Goal: Ask a question

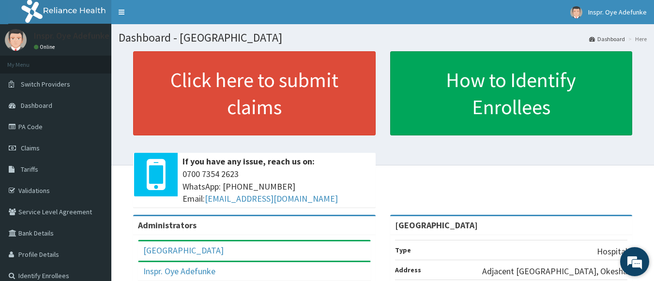
click at [632, 264] on em at bounding box center [635, 262] width 26 height 26
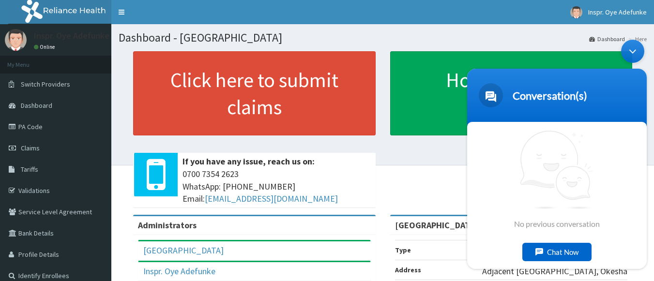
click at [540, 252] on div "Chat Now" at bounding box center [556, 252] width 69 height 18
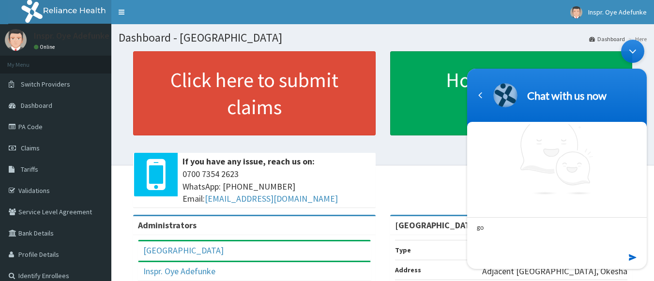
type textarea "g"
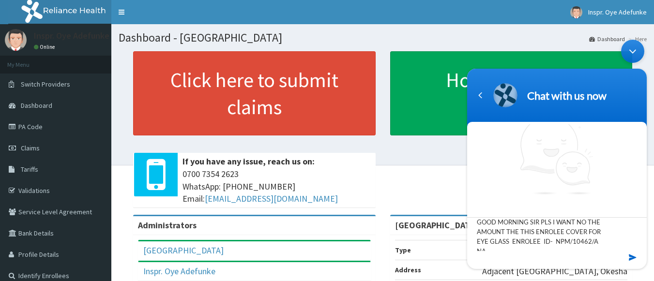
scroll to position [9, 0]
type textarea "GOOD MORNING SIR PLS I WANT NO THE AMOUNT THE THIS ENROLEE COVER FOR EYE GLASS …"
click at [634, 256] on em at bounding box center [633, 257] width 9 height 13
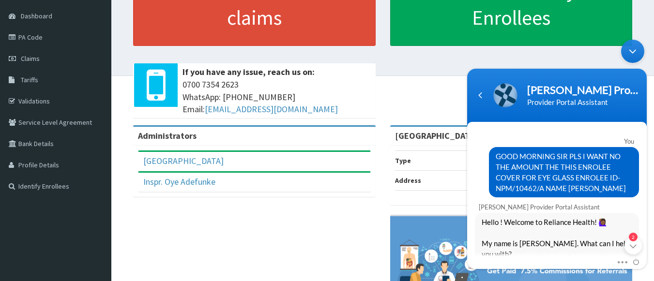
scroll to position [109, 0]
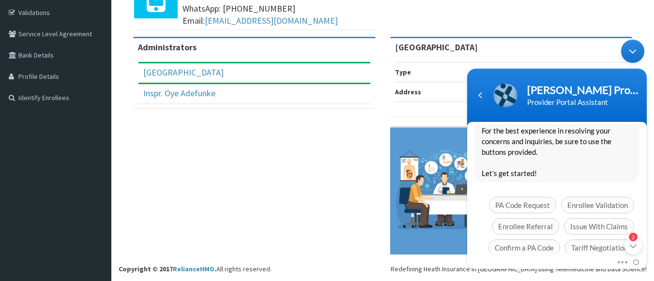
scroll to position [231, 0]
click at [647, 261] on body "[PERSON_NAME] Provider Portal Assistant Provider Portal Assistant You GOOD MORN…" at bounding box center [556, 154] width 189 height 239
click at [645, 258] on div "Mute Send email" at bounding box center [557, 263] width 180 height 13
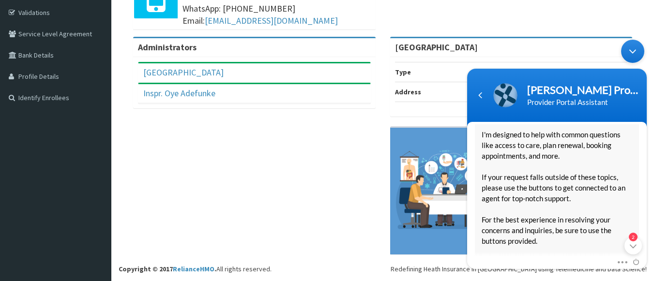
scroll to position [116, 0]
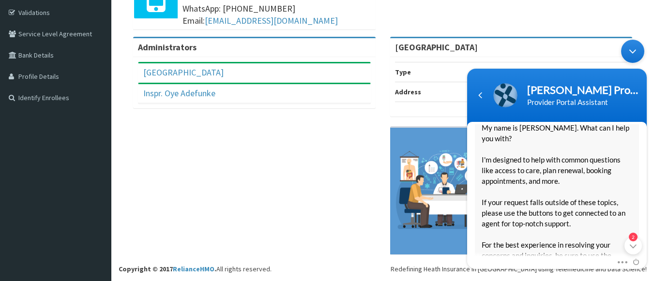
click at [644, 159] on div "[PERSON_NAME] Provider Portal Assistant Hello ! Welcome to Reliance Health! 🙋🏾‍…" at bounding box center [557, 228] width 180 height 293
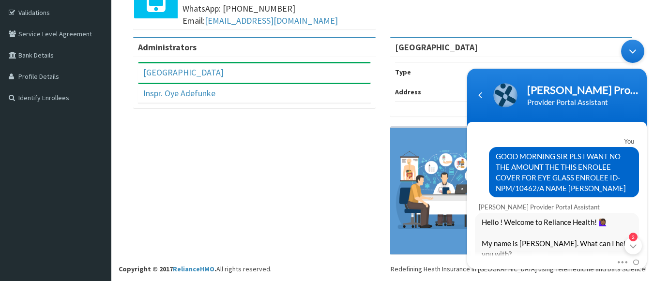
click at [645, 257] on div "Mute Send email 2" at bounding box center [557, 263] width 180 height 13
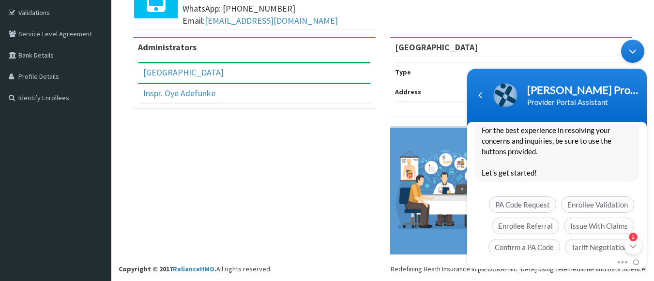
scroll to position [231, 0]
click at [645, 206] on body "[PERSON_NAME] Provider Portal Assistant Provider Portal Assistant You GOOD MORN…" at bounding box center [556, 154] width 189 height 239
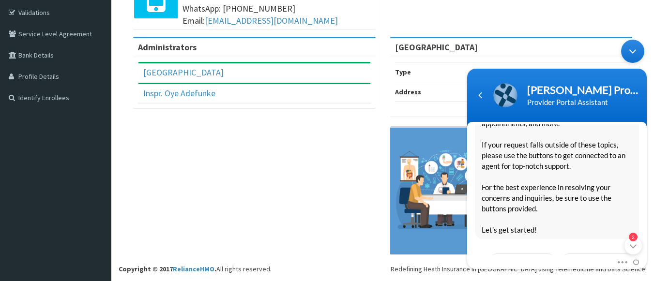
scroll to position [116, 0]
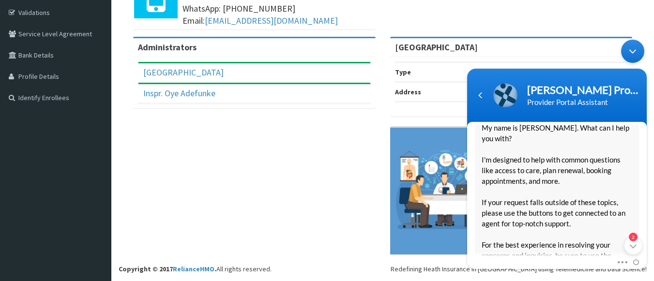
drag, startPoint x: 644, startPoint y: 158, endPoint x: 644, endPoint y: 142, distance: 16.0
click at [644, 142] on div "[PERSON_NAME] Provider Portal Assistant Hello ! Welcome to Reliance Health! 🙋🏾‍…" at bounding box center [557, 228] width 180 height 293
click at [644, 145] on div "[PERSON_NAME] Provider Portal Assistant Hello ! Welcome to Reliance Health! 🙋🏾‍…" at bounding box center [557, 228] width 180 height 293
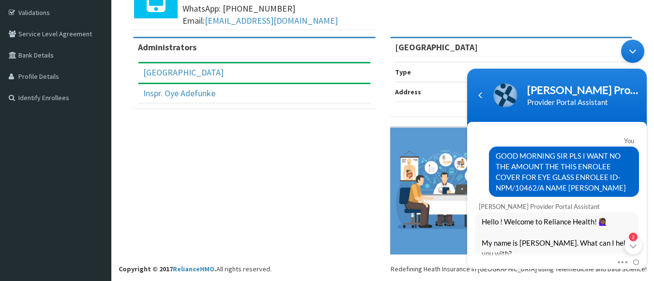
scroll to position [0, 0]
click at [495, 153] on div "GOOD MORNING SIR PLS I WANT NO THE AMOUNT THE THIS ENROLEE COVER FOR EYE GLASS …" at bounding box center [564, 172] width 150 height 50
drag, startPoint x: 495, startPoint y: 153, endPoint x: 629, endPoint y: 193, distance: 140.3
click at [629, 193] on span "GOOD MORNING SIR PLS I WANT NO THE AMOUNT THE THIS ENROLEE COVER FOR EYE GLASS …" at bounding box center [564, 172] width 137 height 43
click at [489, 159] on div "GOOD MORNING SIR PLS I WANT NO THE AMOUNT THE THIS ENROLEE COVER FOR EYE GLASS …" at bounding box center [564, 172] width 150 height 50
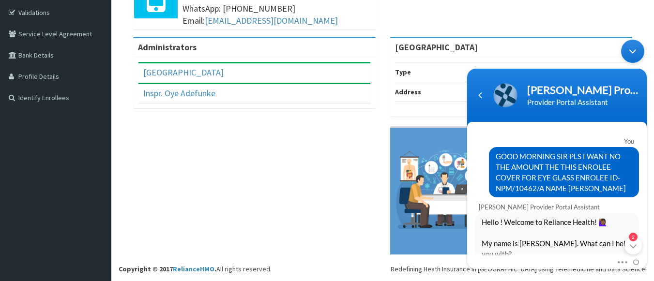
click at [512, 162] on span "GOOD MORNING SIR PLS I WANT NO THE AMOUNT THE THIS ENROLEE COVER FOR EYE GLASS …" at bounding box center [564, 172] width 137 height 43
click at [496, 157] on span "GOOD MORNING SIR PLS I WANT NO THE AMOUNT THE THIS ENROLEE COVER FOR EYE GLASS …" at bounding box center [564, 172] width 137 height 43
click at [496, 158] on span "GOOD MORNING SIR PLS I WANT NO THE AMOUNT THE THIS ENROLEE COVER FOR EYE GLASS …" at bounding box center [564, 172] width 137 height 43
drag, startPoint x: 495, startPoint y: 158, endPoint x: 621, endPoint y: 195, distance: 131.1
click at [621, 195] on div "GOOD MORNING SIR PLS I WANT NO THE AMOUNT THE THIS ENROLEE COVER FOR EYE GLASS …" at bounding box center [564, 172] width 150 height 50
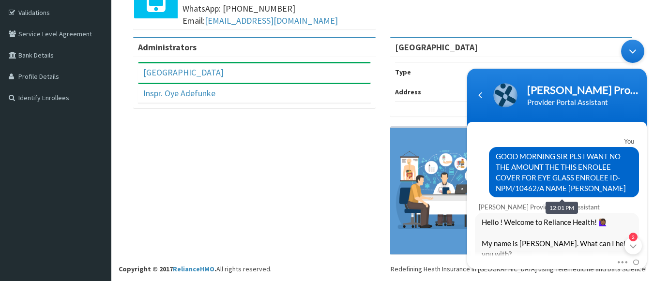
copy span "GOOD MORNING SIR PLS I WANT NO THE AMOUNT THE THIS ENROLEE COVER FOR EYE GLASS …"
click at [645, 259] on div "Mute Send email" at bounding box center [557, 263] width 180 height 13
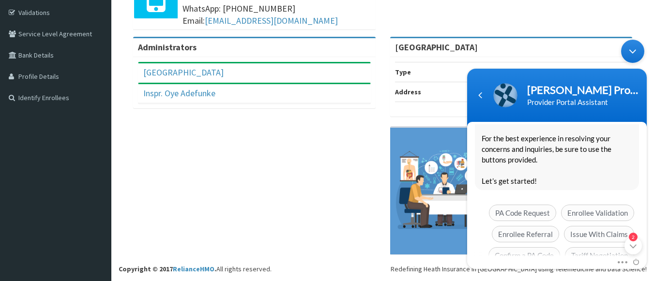
scroll to position [231, 0]
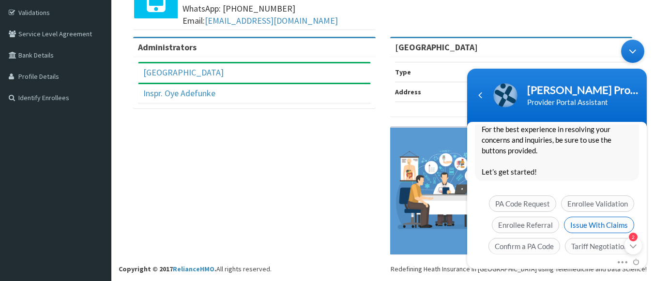
click at [581, 217] on span "Issue With Claims" at bounding box center [599, 225] width 70 height 16
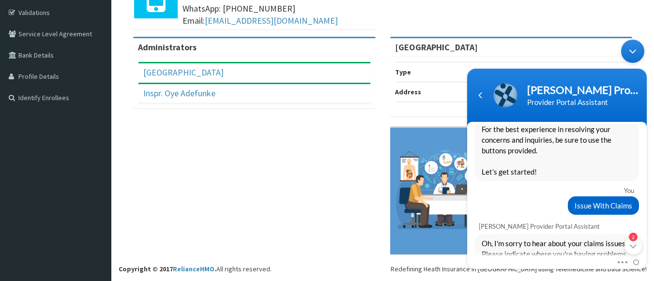
click at [646, 259] on div "Mute Send email" at bounding box center [557, 263] width 180 height 13
click at [647, 250] on body "[PERSON_NAME] Provider Portal Assistant Provider Portal Assistant You GOOD MORN…" at bounding box center [556, 154] width 189 height 239
click at [646, 257] on div "Mute Send email" at bounding box center [557, 263] width 180 height 13
click at [645, 257] on div "Mute Send email 2" at bounding box center [557, 263] width 180 height 13
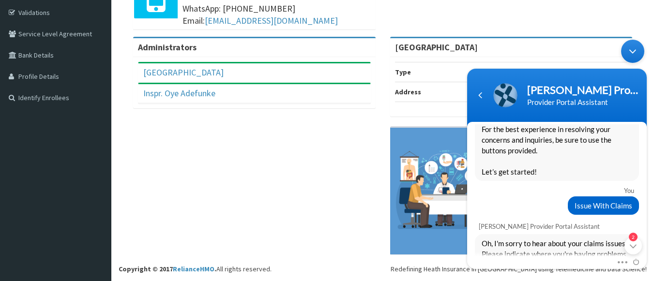
click at [647, 248] on body "[PERSON_NAME] Provider Portal Assistant Provider Portal Assistant You GOOD MORN…" at bounding box center [556, 154] width 189 height 239
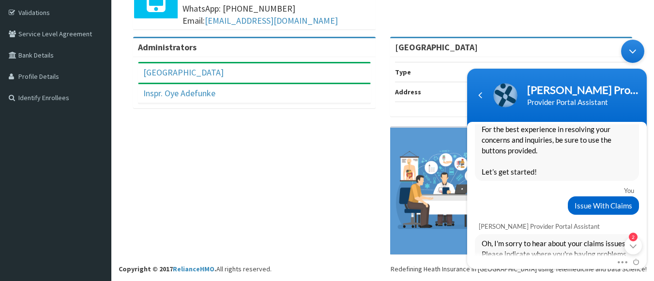
click at [648, 252] on body "[PERSON_NAME] Provider Portal Assistant Provider Portal Assistant You GOOD MORN…" at bounding box center [556, 154] width 189 height 239
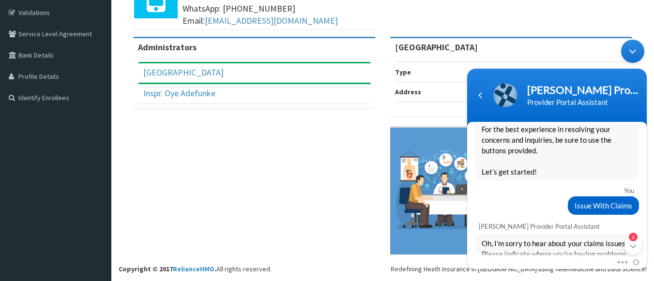
click at [648, 252] on body "[PERSON_NAME] Provider Portal Assistant Provider Portal Assistant You GOOD MORN…" at bounding box center [556, 154] width 189 height 239
click at [548, 250] on div "Oh, I'm sorry to hear about your claims issues. Please indicate where you're ha…" at bounding box center [557, 248] width 164 height 29
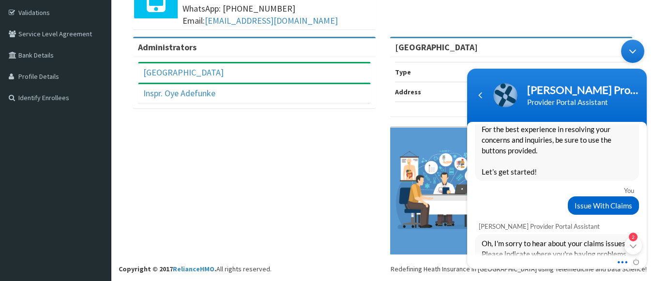
click at [622, 259] on span at bounding box center [619, 261] width 7 height 9
click at [536, 257] on div "Mute Send email 2" at bounding box center [557, 263] width 180 height 13
click at [637, 262] on span at bounding box center [633, 261] width 11 height 9
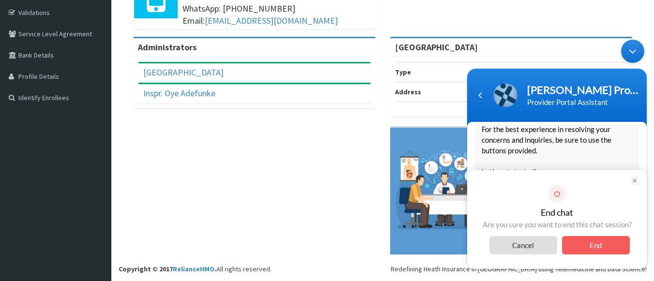
click at [631, 180] on em at bounding box center [635, 181] width 10 height 10
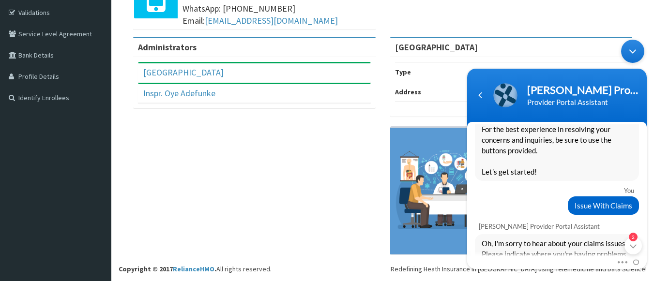
click at [645, 259] on div "Mute Send email" at bounding box center [557, 263] width 180 height 13
click at [646, 257] on div "Mute Send email 2" at bounding box center [557, 263] width 180 height 13
click at [647, 250] on body "[PERSON_NAME] Provider Portal Assistant Provider Portal Assistant You GOOD MORN…" at bounding box center [556, 154] width 189 height 239
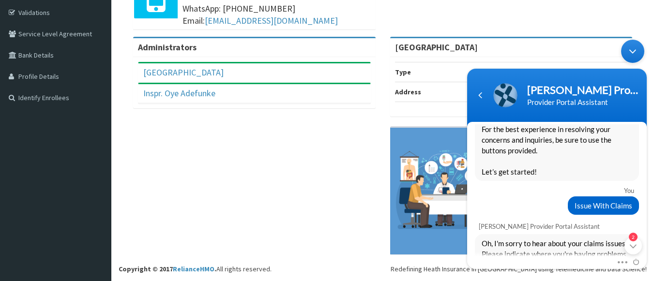
click at [647, 250] on body "[PERSON_NAME] Provider Portal Assistant Provider Portal Assistant You GOOD MORN…" at bounding box center [556, 154] width 189 height 239
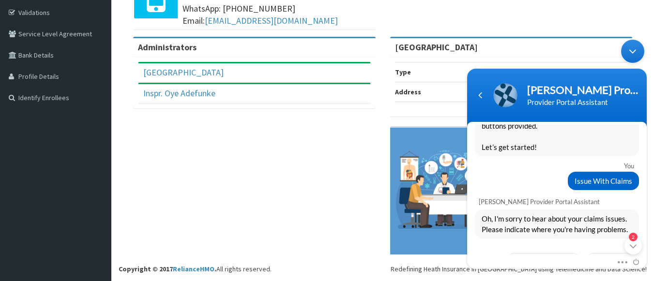
scroll to position [276, 0]
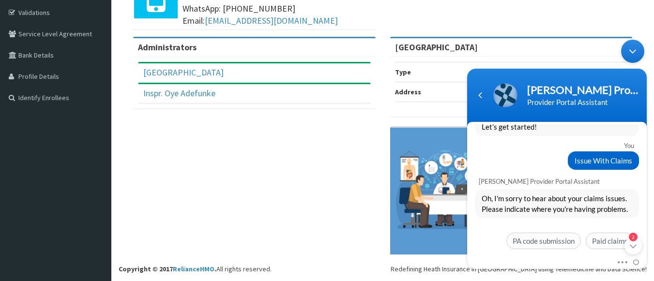
click at [580, 255] on em "Restart" at bounding box center [574, 258] width 27 height 7
click at [496, 239] on div "Restart" at bounding box center [557, 243] width 164 height 18
click at [644, 254] on div "[PERSON_NAME] Provider Portal Assistant" at bounding box center [557, 261] width 180 height 15
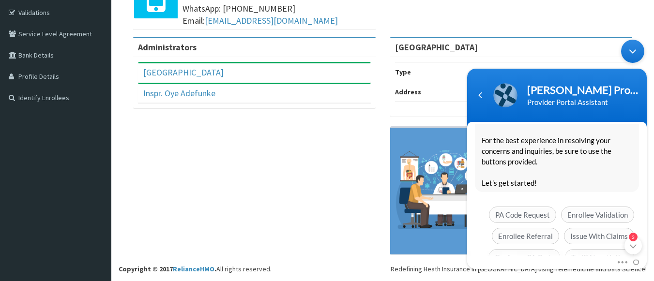
scroll to position [561, 0]
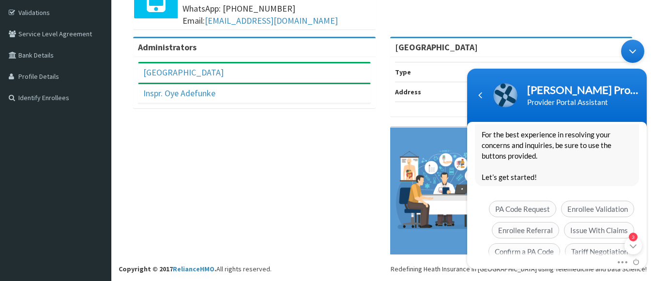
click at [645, 261] on div "Mute Send email" at bounding box center [557, 263] width 180 height 13
click at [645, 262] on div "Mute Send email" at bounding box center [557, 263] width 180 height 13
click at [621, 261] on span at bounding box center [619, 261] width 7 height 9
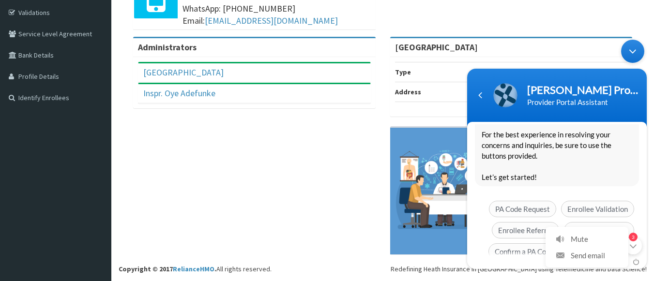
click at [621, 261] on li "Send email" at bounding box center [586, 255] width 75 height 16
click at [628, 268] on ul "Mute Send email" at bounding box center [628, 268] width 0 height 0
click at [646, 262] on div "Mute Send email" at bounding box center [557, 263] width 180 height 13
click at [648, 263] on body "[PERSON_NAME] Provider Portal Assistant Provider Portal Assistant You GOOD MORN…" at bounding box center [556, 154] width 189 height 239
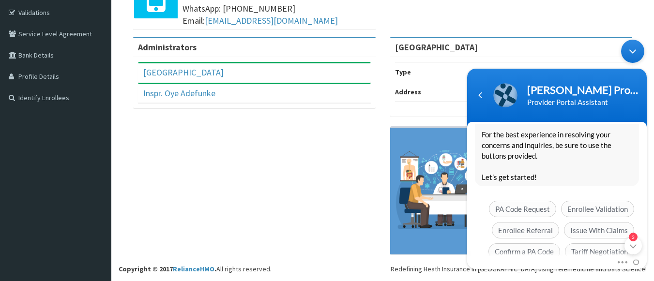
click at [646, 262] on div "Mute Send email" at bounding box center [557, 263] width 180 height 13
click at [646, 259] on div "Mute Send email" at bounding box center [557, 263] width 180 height 13
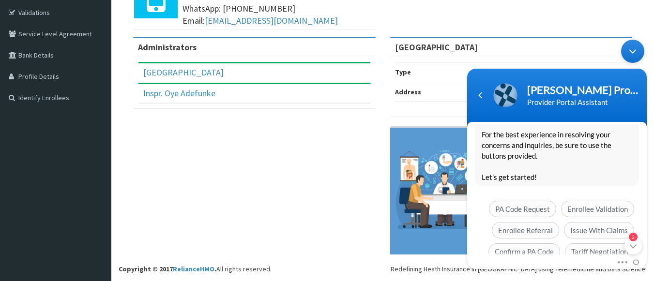
click at [646, 259] on div "Mute Send email" at bounding box center [557, 263] width 180 height 13
click at [645, 259] on div "Mute Send email" at bounding box center [557, 263] width 180 height 13
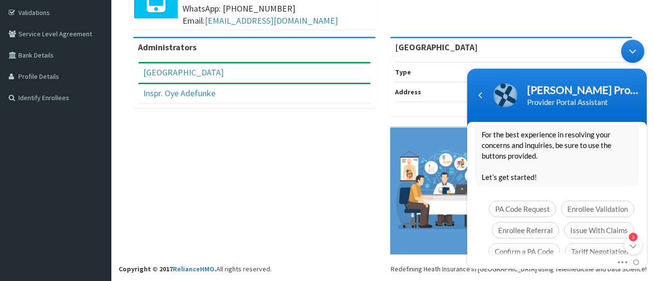
click at [645, 259] on div "Mute Send email" at bounding box center [557, 263] width 180 height 13
click at [645, 262] on div "Mute Send email" at bounding box center [557, 263] width 180 height 13
click at [645, 258] on div "Mute Send email" at bounding box center [557, 263] width 180 height 13
click at [645, 259] on div "Mute Send email" at bounding box center [557, 263] width 180 height 13
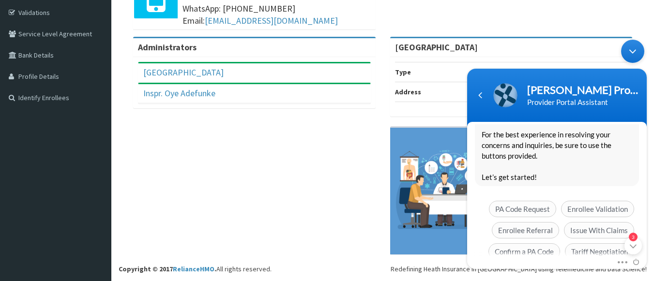
click at [645, 259] on div "Mute Send email" at bounding box center [557, 263] width 180 height 13
click at [645, 262] on div "Mute Send email" at bounding box center [557, 263] width 180 height 13
click at [645, 260] on div "Mute Send email" at bounding box center [557, 263] width 180 height 13
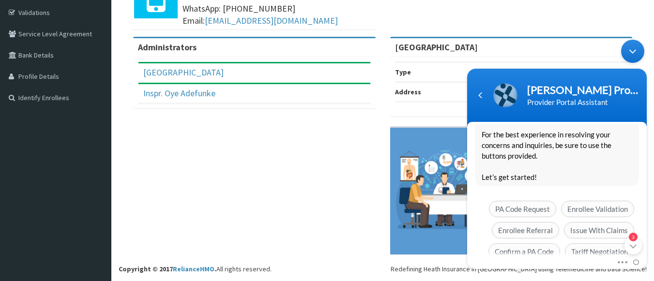
click at [646, 260] on div "Mute Send email" at bounding box center [557, 263] width 180 height 13
click at [646, 262] on div "Mute Send email" at bounding box center [557, 263] width 180 height 13
click at [645, 259] on div "Mute Send email" at bounding box center [557, 263] width 180 height 13
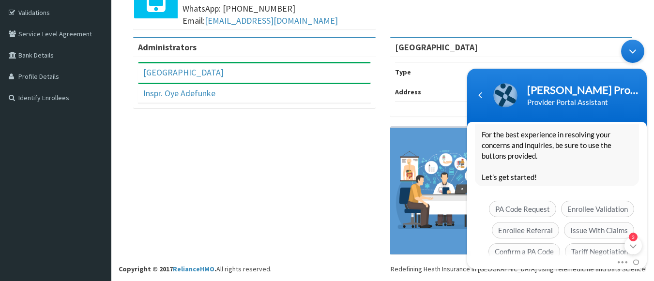
click at [645, 259] on div "Mute Send email" at bounding box center [557, 263] width 180 height 13
click at [646, 264] on div "Mute Send email" at bounding box center [557, 263] width 180 height 13
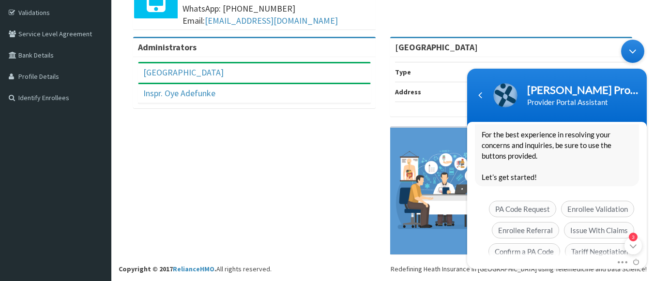
click at [646, 264] on div "Mute Send email" at bounding box center [557, 263] width 180 height 13
click at [539, 247] on div "You GOOD MORNING SIR PLS I WANT NO THE AMOUNT THE THIS ENROLEE COVER FOR EYE GL…" at bounding box center [557, 190] width 180 height 132
click at [569, 259] on div "Mute Send email" at bounding box center [557, 263] width 180 height 13
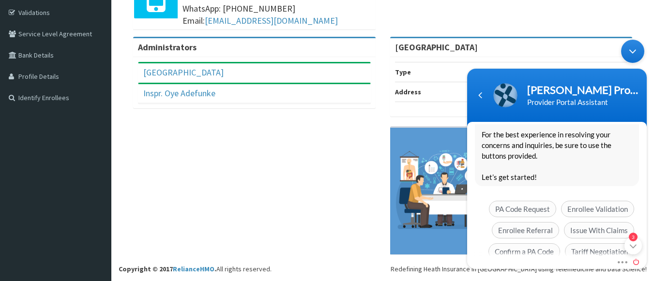
click at [635, 260] on span at bounding box center [633, 261] width 11 height 9
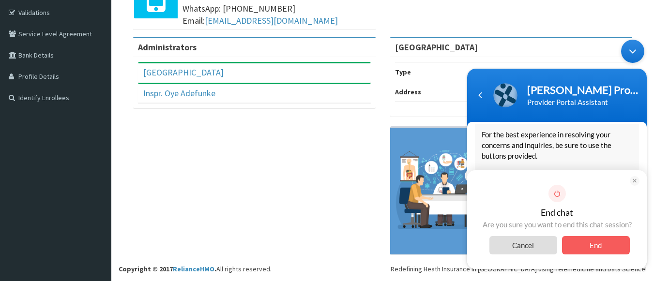
click at [524, 245] on span "Cancel" at bounding box center [523, 245] width 68 height 18
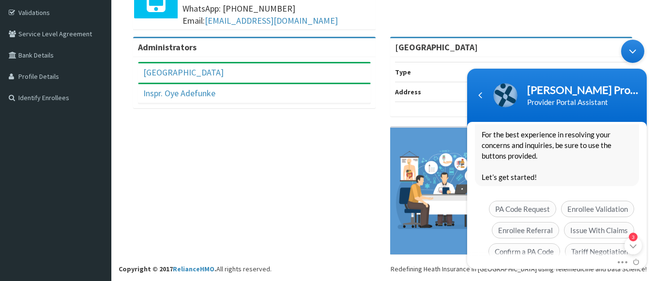
drag, startPoint x: 644, startPoint y: 246, endPoint x: 646, endPoint y: 235, distance: 11.7
click at [646, 235] on div "You GOOD MORNING SIR PLS I WANT NO THE AMOUNT THE THIS ENROLEE COVER FOR EYE GL…" at bounding box center [557, 190] width 180 height 132
click at [601, 257] on div "Mute Send email" at bounding box center [557, 263] width 180 height 13
click at [586, 250] on div "You GOOD MORNING SIR PLS I WANT NO THE AMOUNT THE THIS ENROLEE COVER FOR EYE GL…" at bounding box center [557, 190] width 180 height 132
drag, startPoint x: 586, startPoint y: 250, endPoint x: 615, endPoint y: 260, distance: 30.3
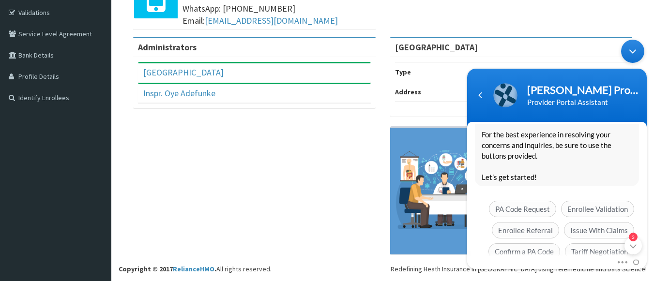
click at [615, 260] on section "You GOOD MORNING SIR PLS I WANT NO THE AMOUNT THE THIS ENROLEE COVER FOR EYE GL…" at bounding box center [557, 195] width 180 height 147
click at [623, 250] on div "You GOOD MORNING SIR PLS I WANT NO THE AMOUNT THE THIS ENROLEE COVER FOR EYE GL…" at bounding box center [557, 190] width 180 height 132
click at [624, 260] on div at bounding box center [627, 262] width 23 height 11
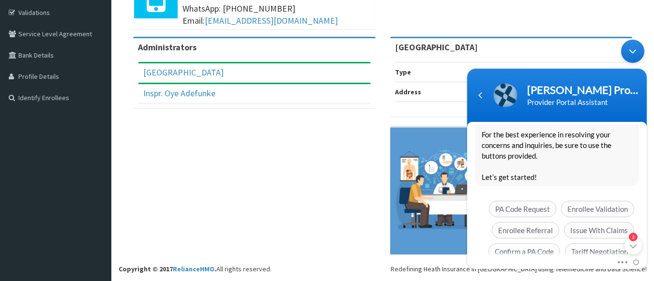
click at [521, 249] on div "You GOOD MORNING SIR PLS I WANT NO THE AMOUNT THE THIS ENROLEE COVER FOR EYE GL…" at bounding box center [557, 190] width 180 height 132
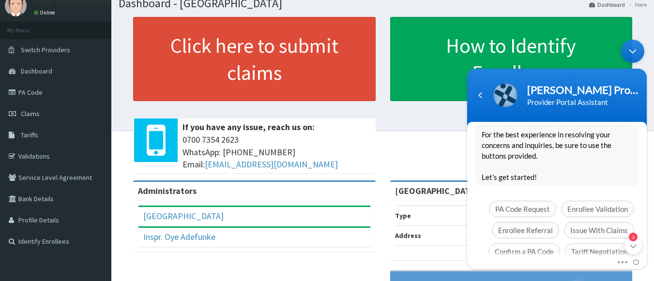
scroll to position [0, 0]
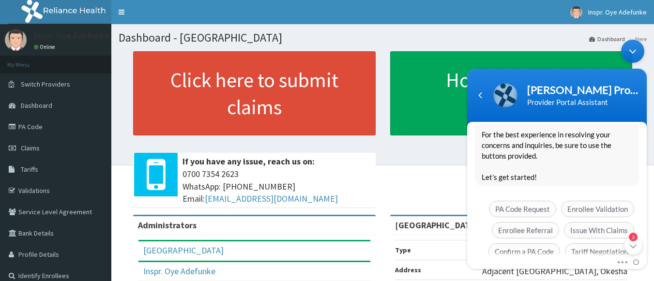
click at [632, 48] on div "Minimize live chat window" at bounding box center [632, 51] width 23 height 23
